Goal: Task Accomplishment & Management: Manage account settings

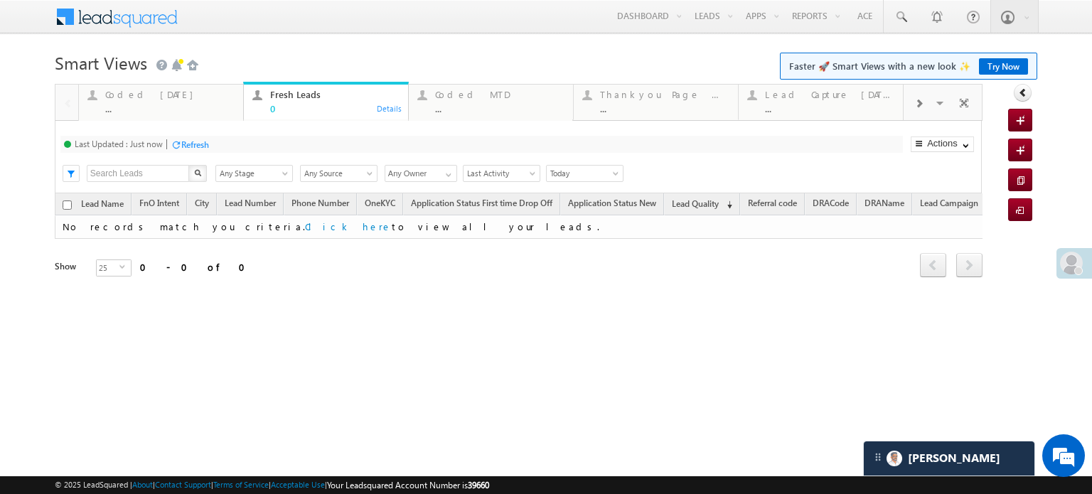
click at [1070, 264] on span at bounding box center [1071, 263] width 23 height 23
click at [1070, 264] on div at bounding box center [1074, 263] width 36 height 31
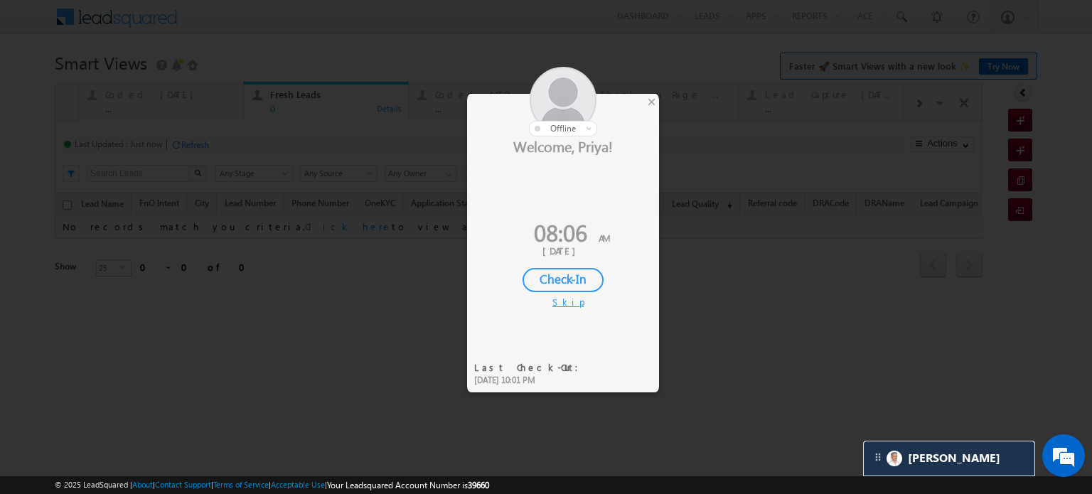
click at [551, 281] on div "Check-In" at bounding box center [563, 280] width 81 height 24
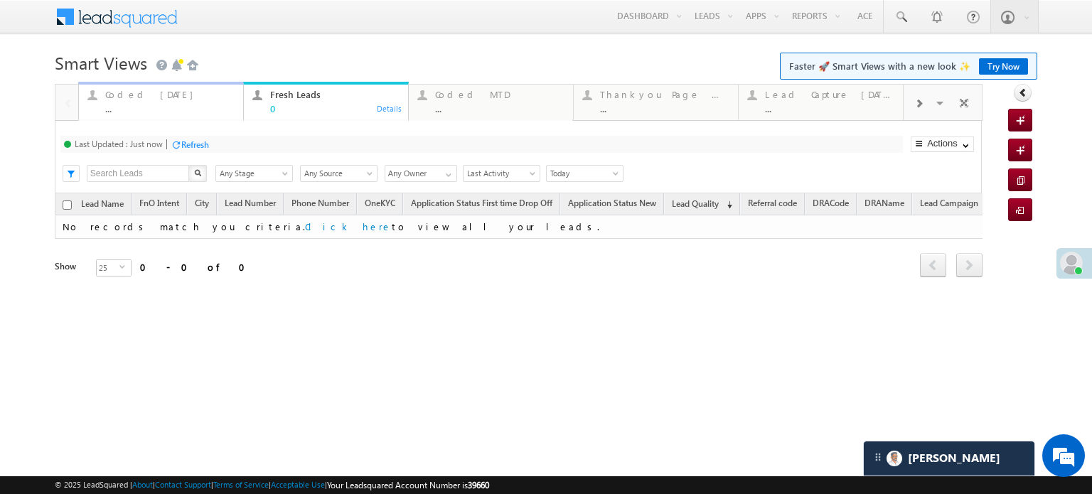
click at [127, 102] on div "Coded Today ..." at bounding box center [169, 100] width 129 height 28
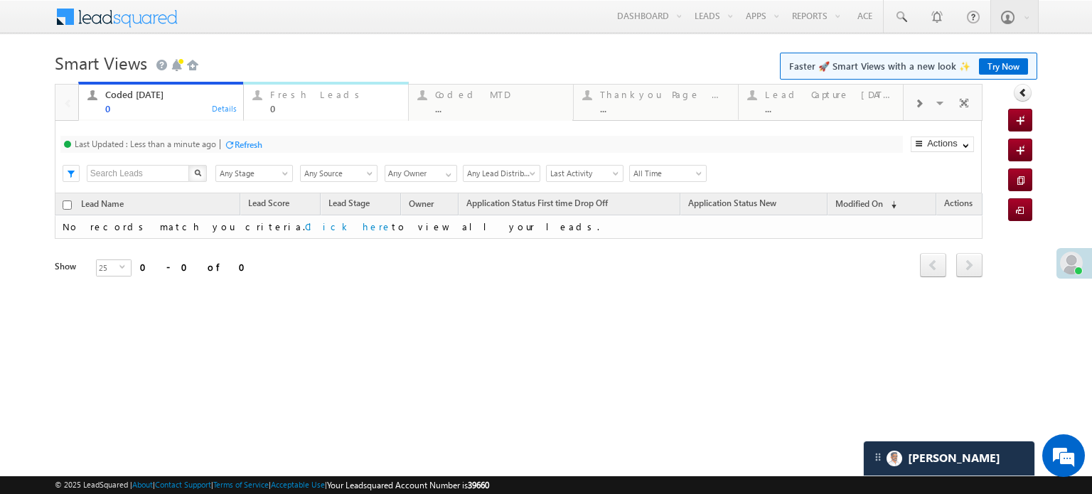
click at [282, 95] on div "Fresh Leads" at bounding box center [334, 94] width 129 height 11
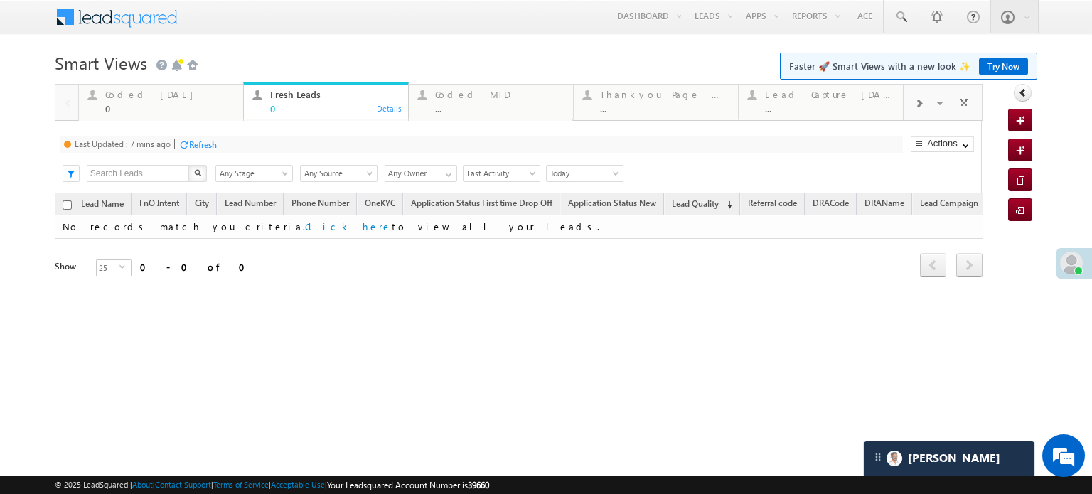
click at [200, 141] on div "Refresh" at bounding box center [203, 144] width 28 height 11
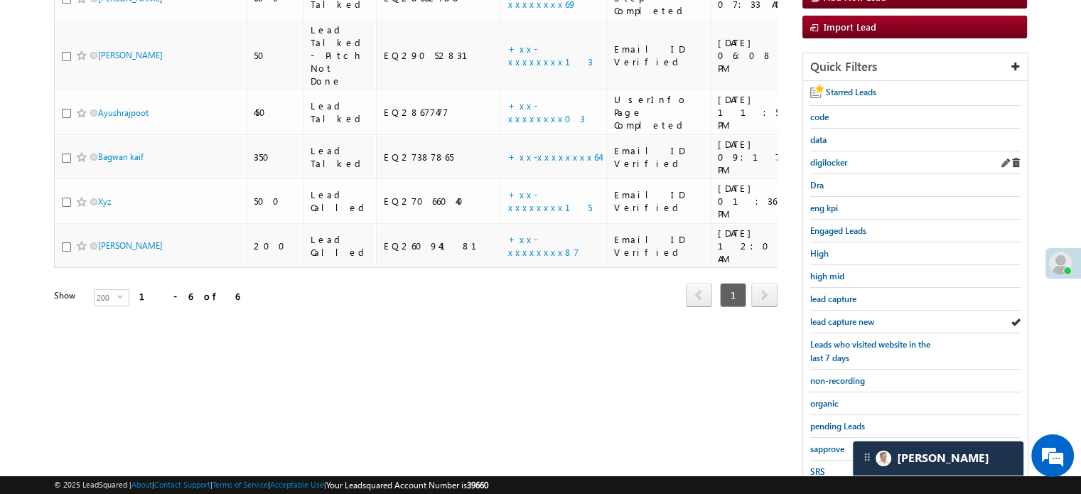
scroll to position [234, 0]
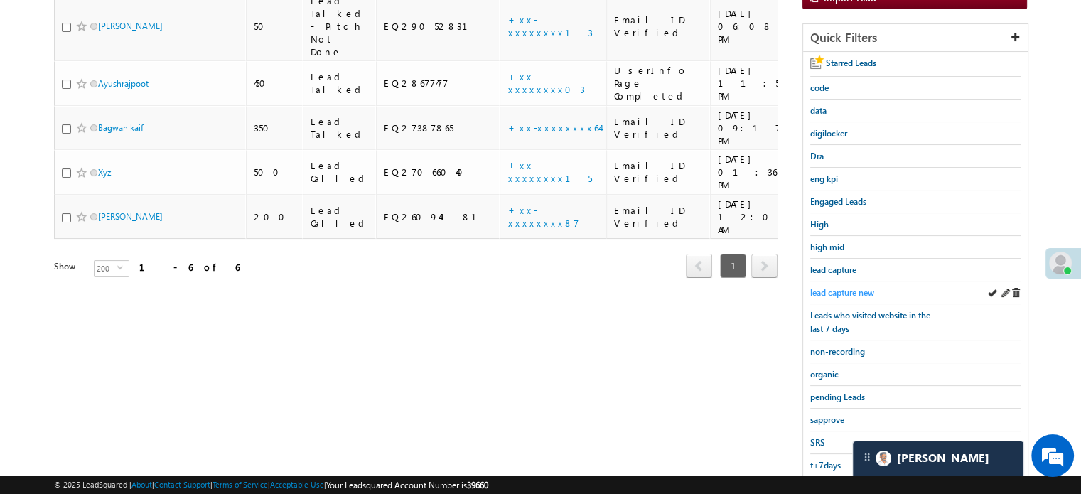
click at [854, 287] on span "lead capture new" at bounding box center [842, 292] width 64 height 11
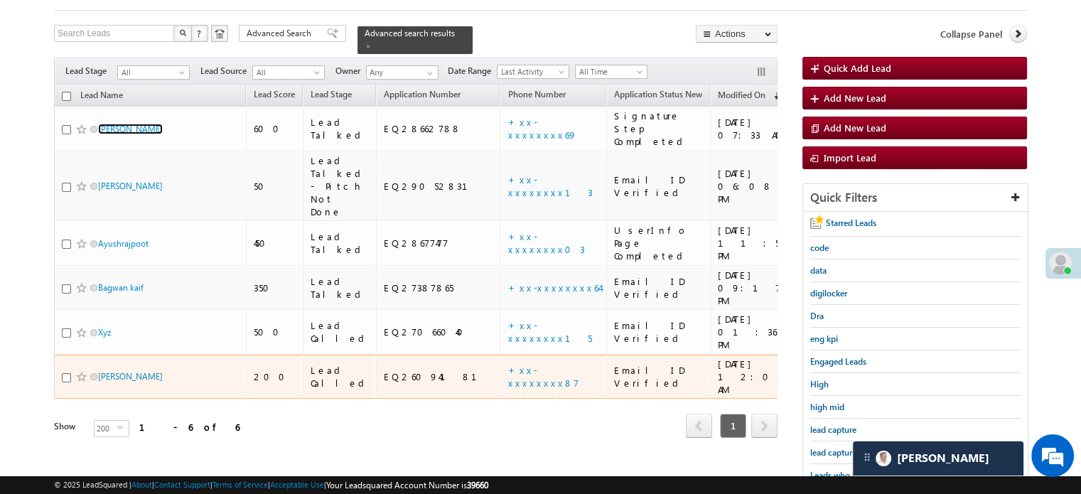
scroll to position [92, 0]
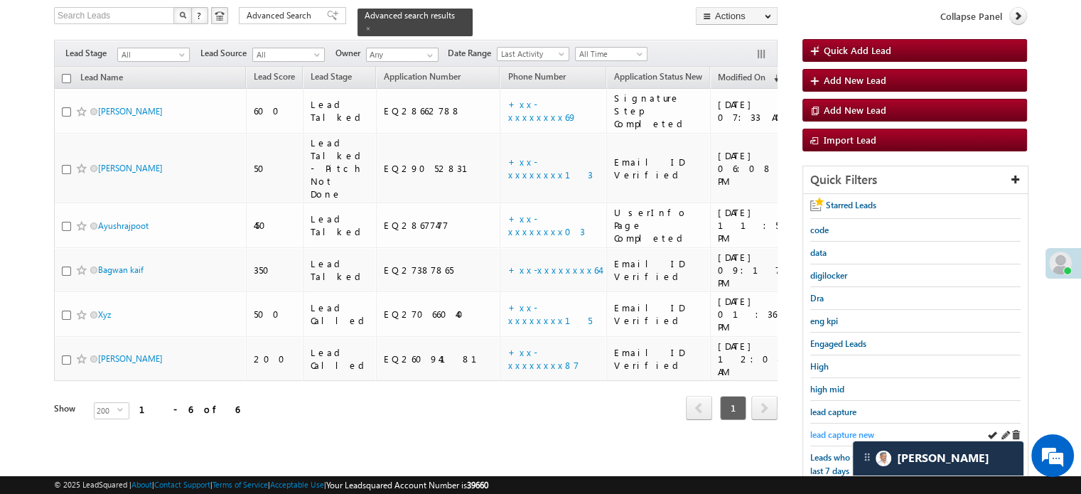
click at [845, 432] on span "lead capture new" at bounding box center [842, 434] width 64 height 11
click at [840, 433] on span "lead capture new" at bounding box center [842, 434] width 64 height 11
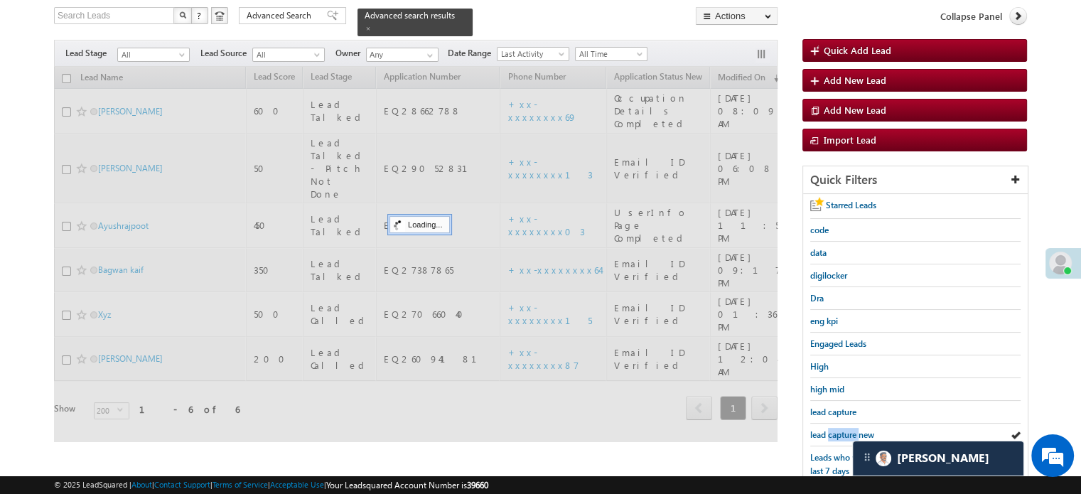
click at [840, 433] on span "lead capture new" at bounding box center [842, 434] width 64 height 11
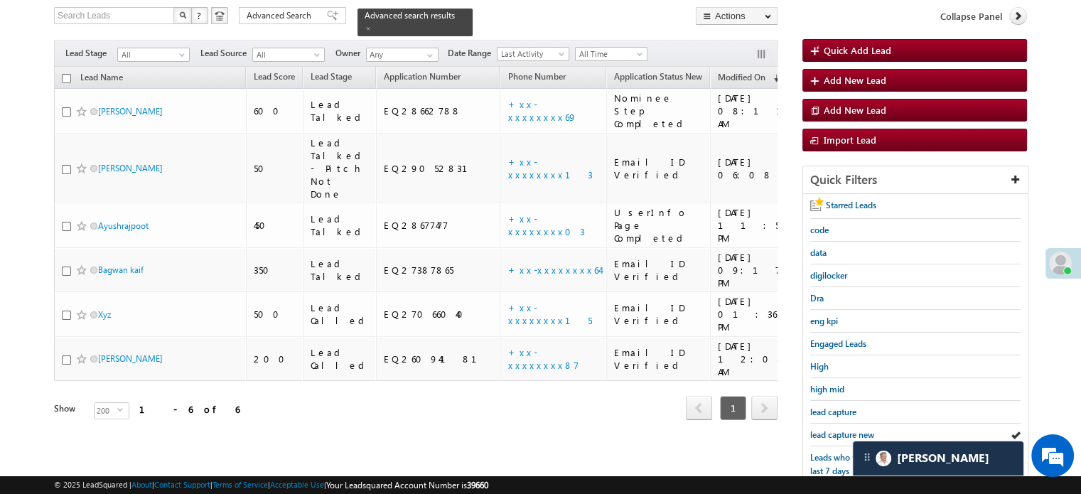
click at [840, 433] on span "lead capture new" at bounding box center [842, 434] width 64 height 11
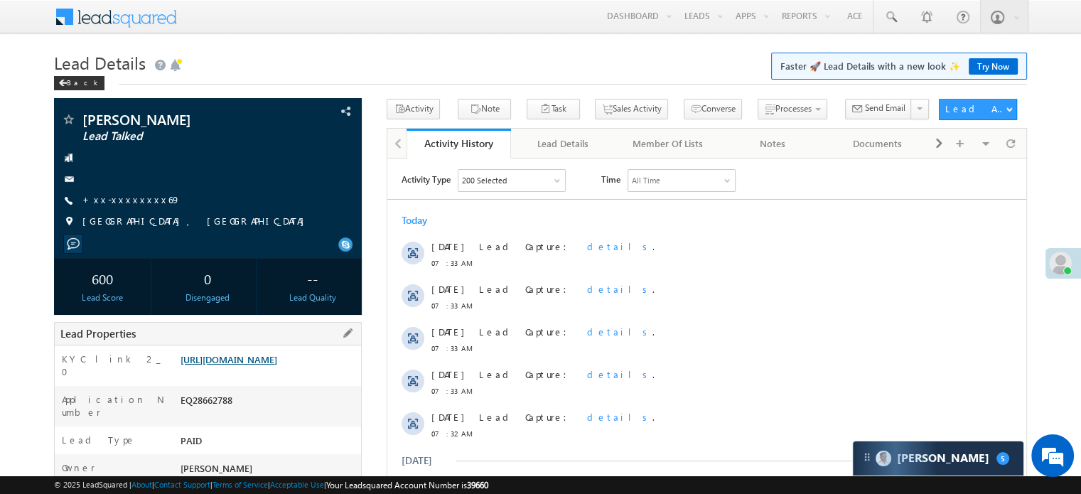
click at [277, 365] on link "https://angelbroking1-pk3em7sa.customui-test.leadsquared.com?leadId=c2c79750-83…" at bounding box center [229, 359] width 97 height 12
